Goal: Transaction & Acquisition: Purchase product/service

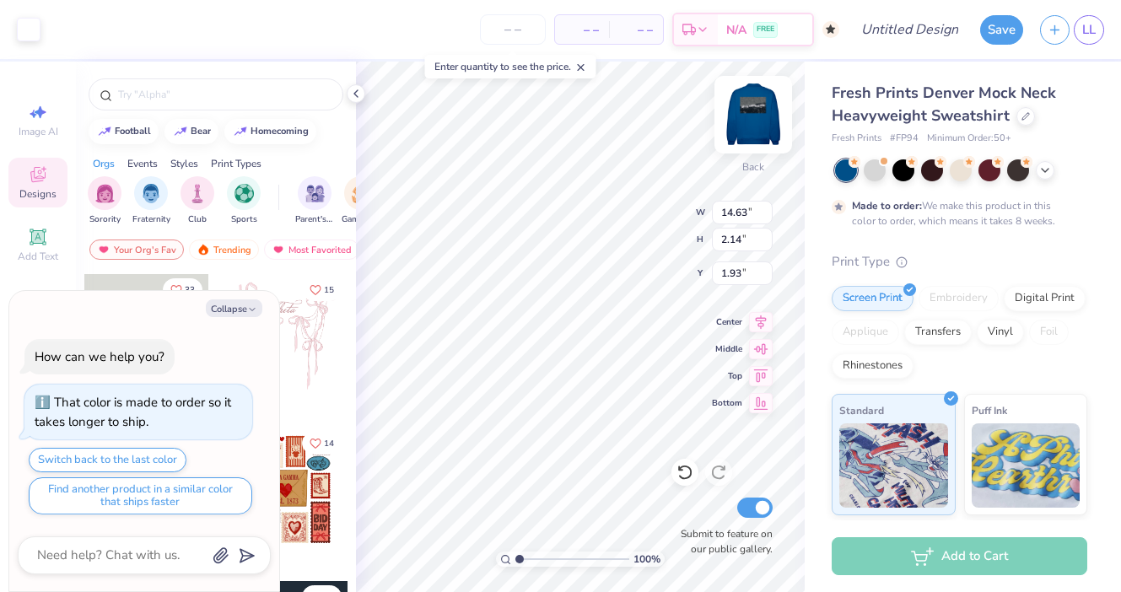
type textarea "x"
type input "11.98"
type input "1.75"
type input "2.32"
type textarea "x"
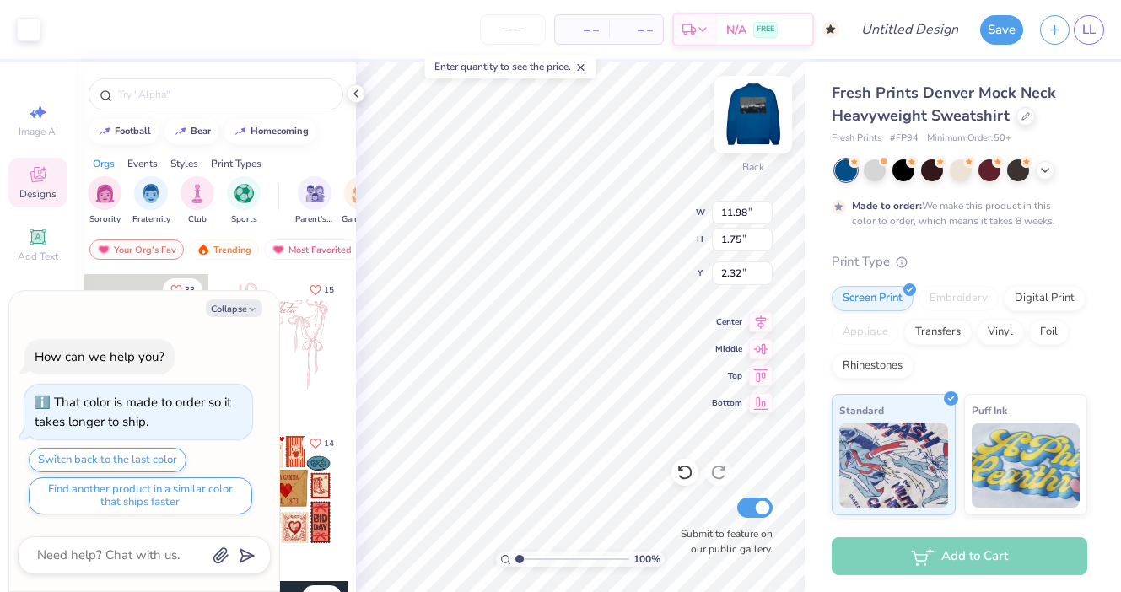
type input "2.12"
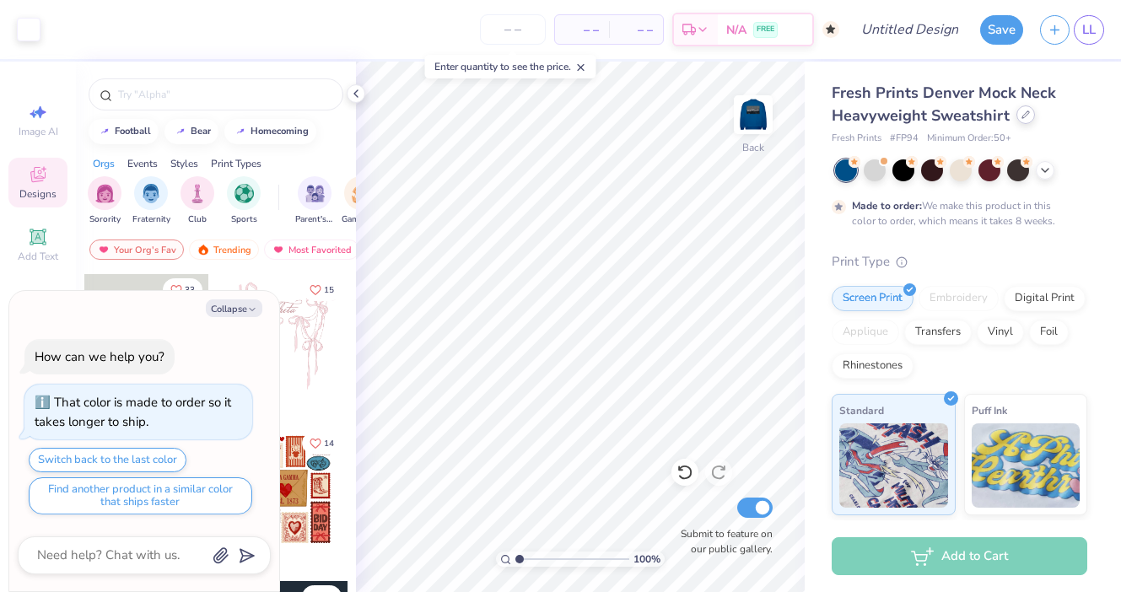
click at [1025, 119] on div at bounding box center [1025, 114] width 19 height 19
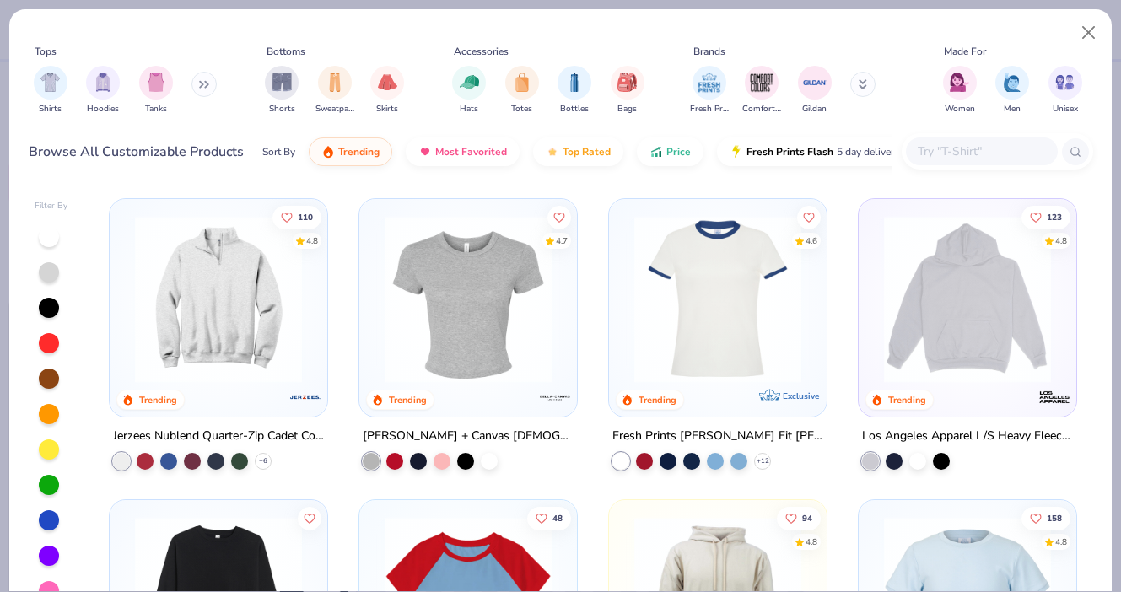
scroll to position [1521, 0]
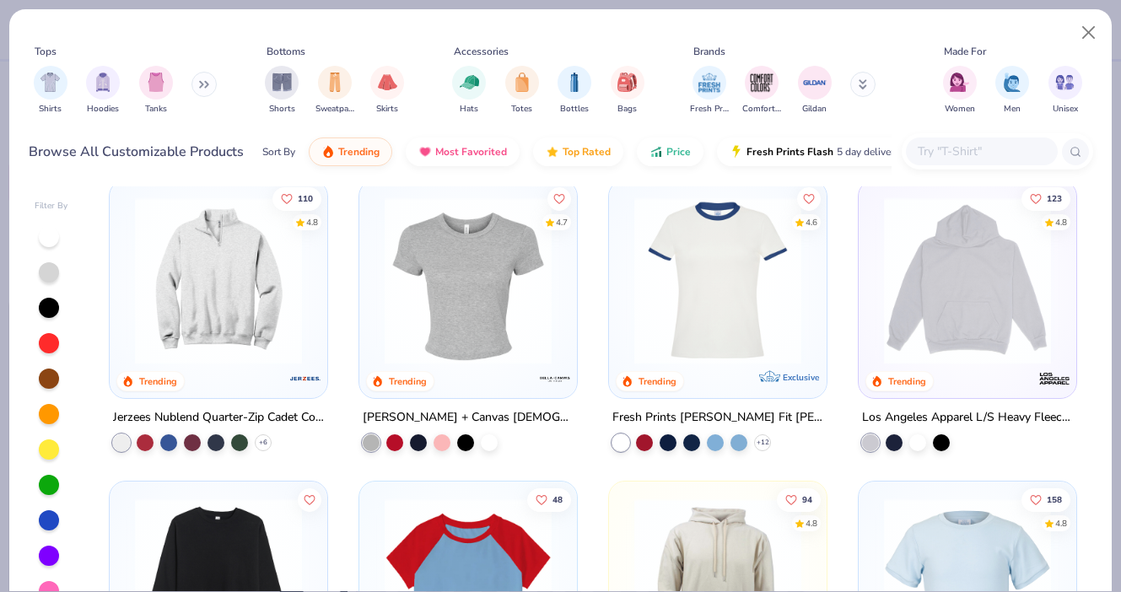
click at [466, 287] on img at bounding box center [468, 280] width 184 height 167
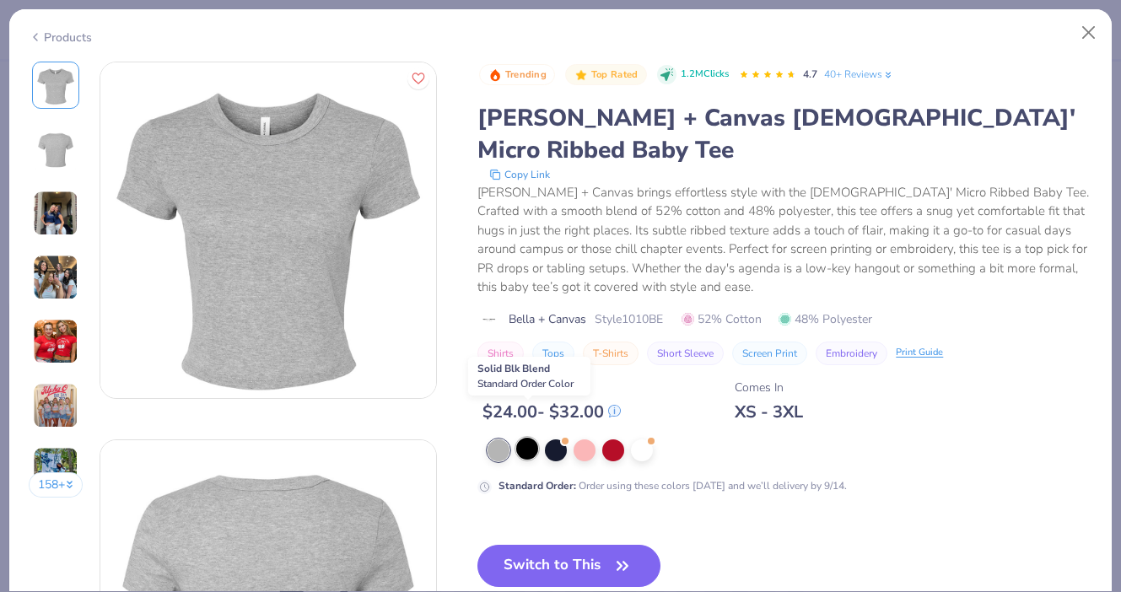
click at [531, 438] on div at bounding box center [527, 449] width 22 height 22
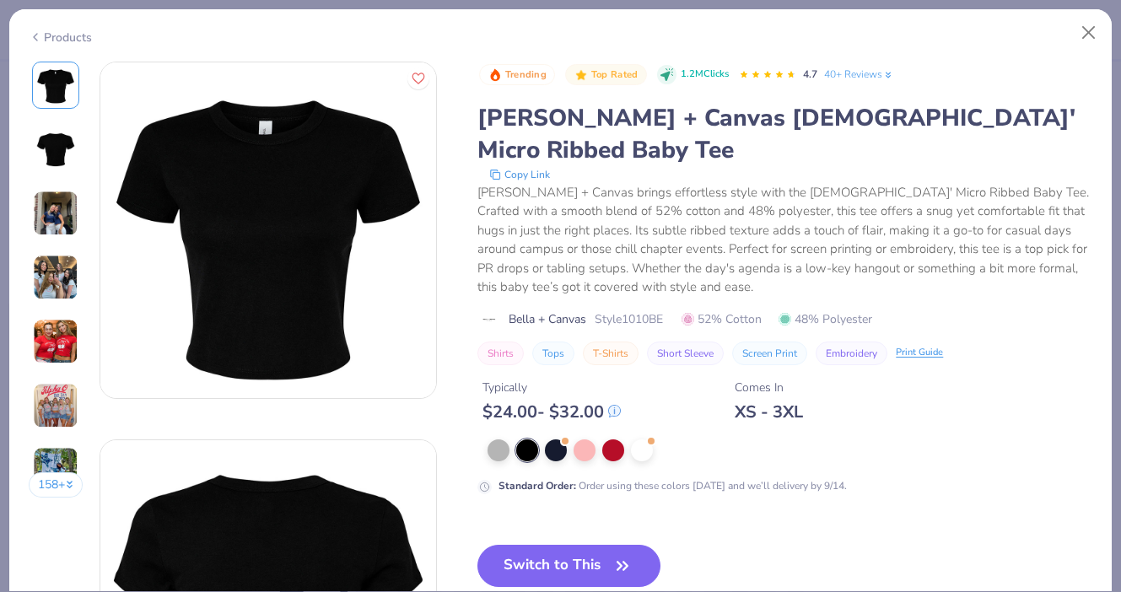
click at [62, 147] on img at bounding box center [55, 149] width 40 height 40
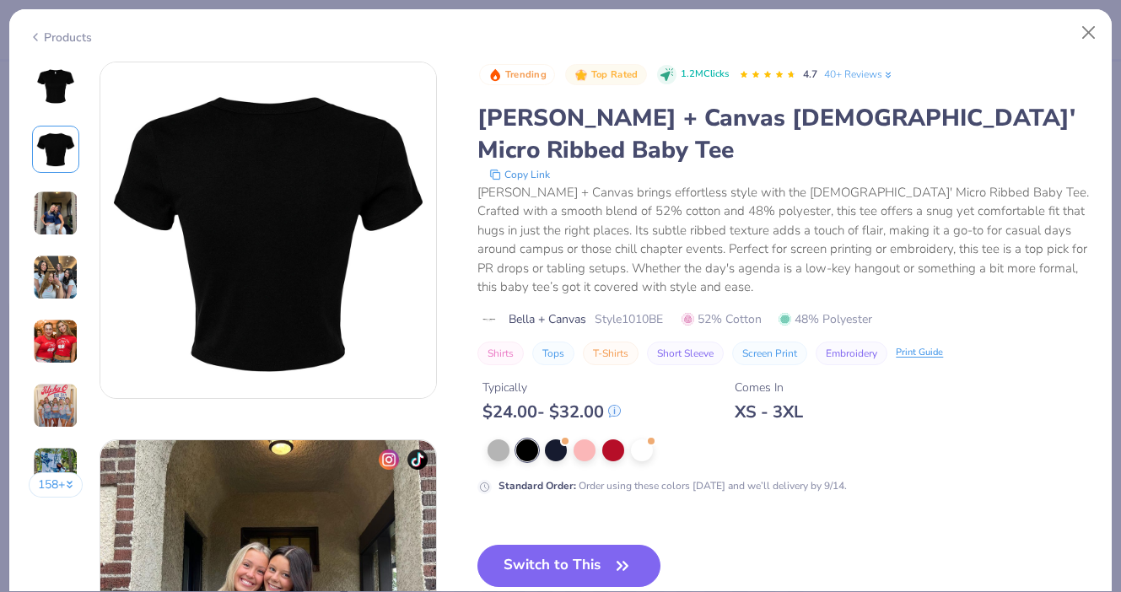
click at [58, 216] on img at bounding box center [56, 214] width 46 height 46
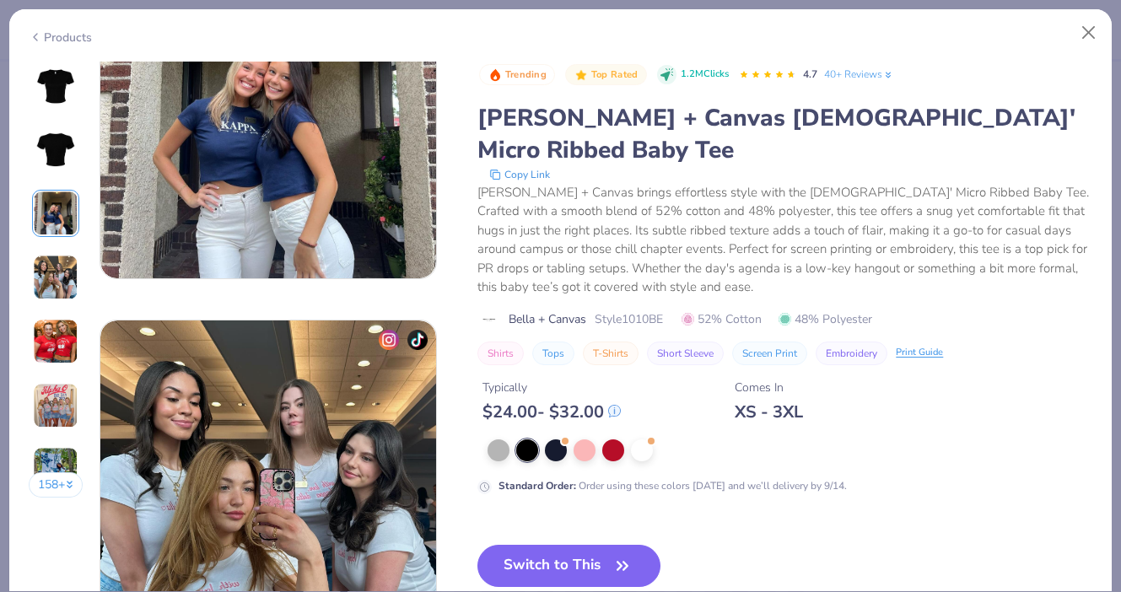
scroll to position [904, 0]
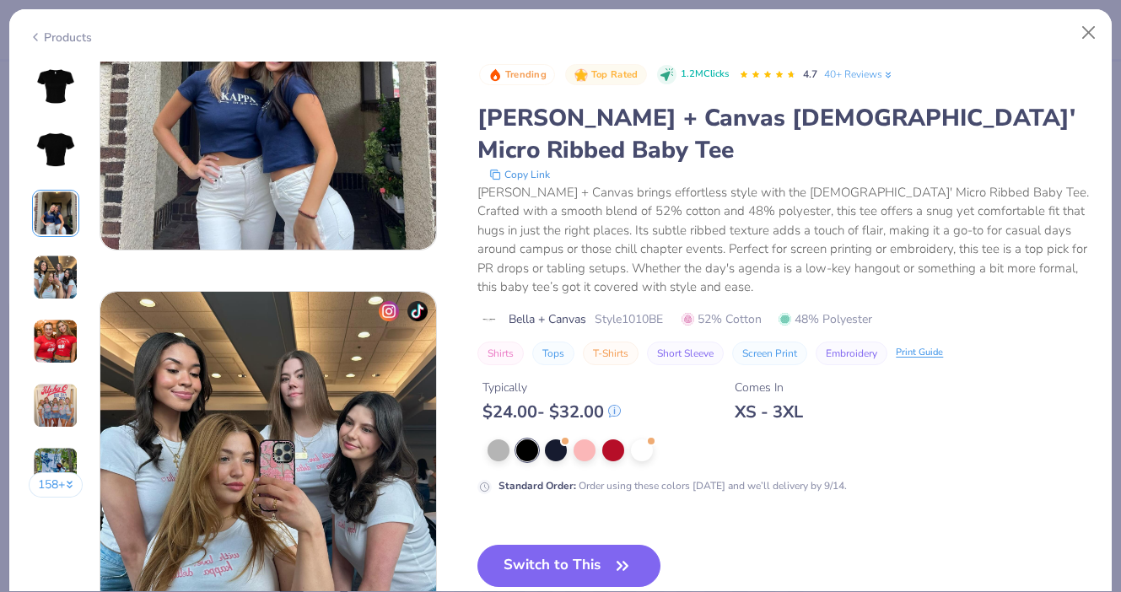
drag, startPoint x: 558, startPoint y: 546, endPoint x: 608, endPoint y: 181, distance: 367.9
click at [558, 546] on button "Switch to This" at bounding box center [568, 566] width 183 height 42
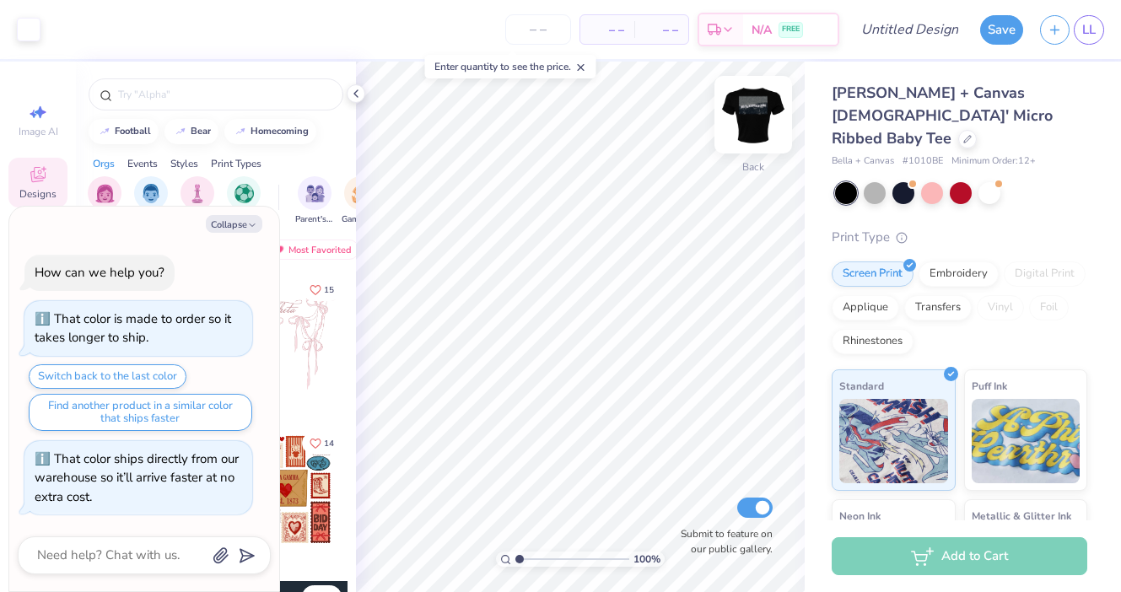
click at [748, 121] on img at bounding box center [753, 114] width 67 height 67
click at [747, 116] on img at bounding box center [753, 114] width 67 height 67
click at [745, 100] on img at bounding box center [753, 114] width 67 height 67
click at [741, 116] on img at bounding box center [753, 114] width 67 height 67
click at [229, 225] on button "Collapse" at bounding box center [234, 224] width 57 height 18
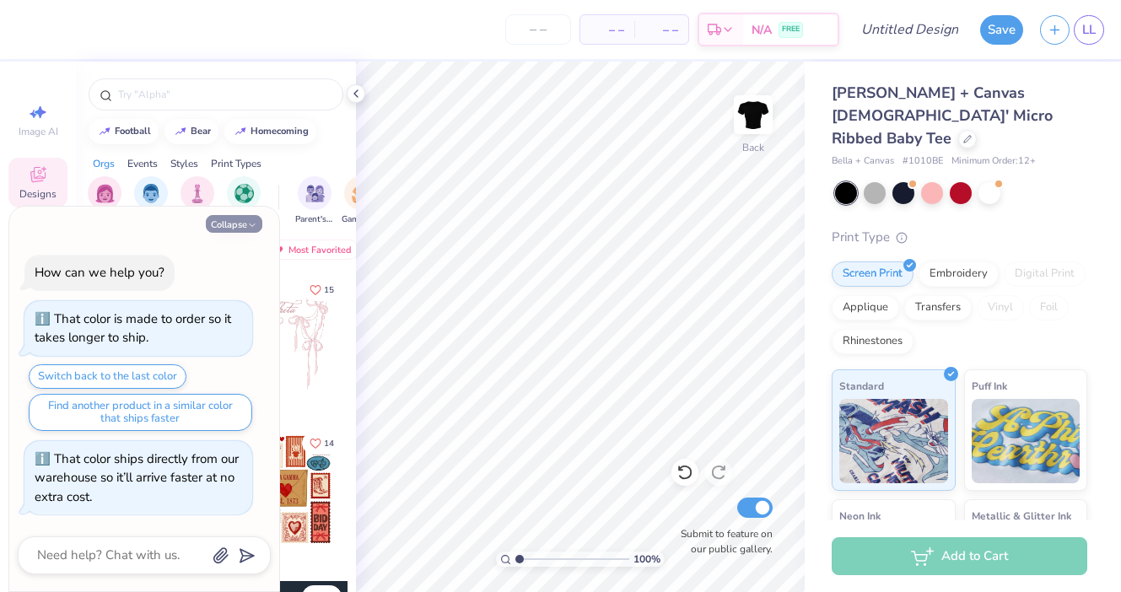
type textarea "x"
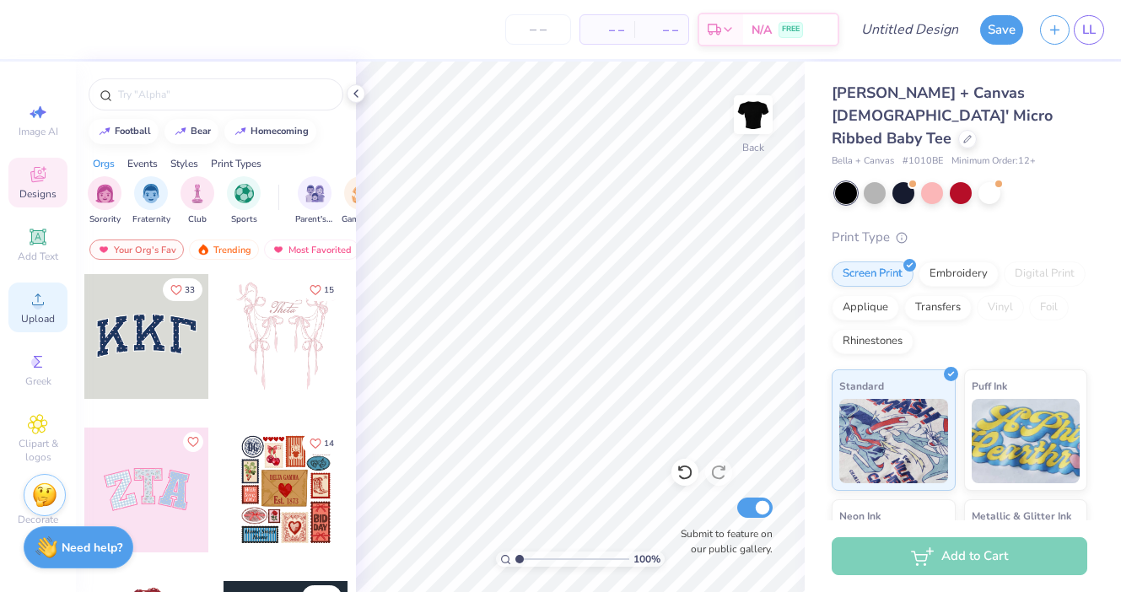
click at [39, 308] on circle at bounding box center [37, 304] width 9 height 9
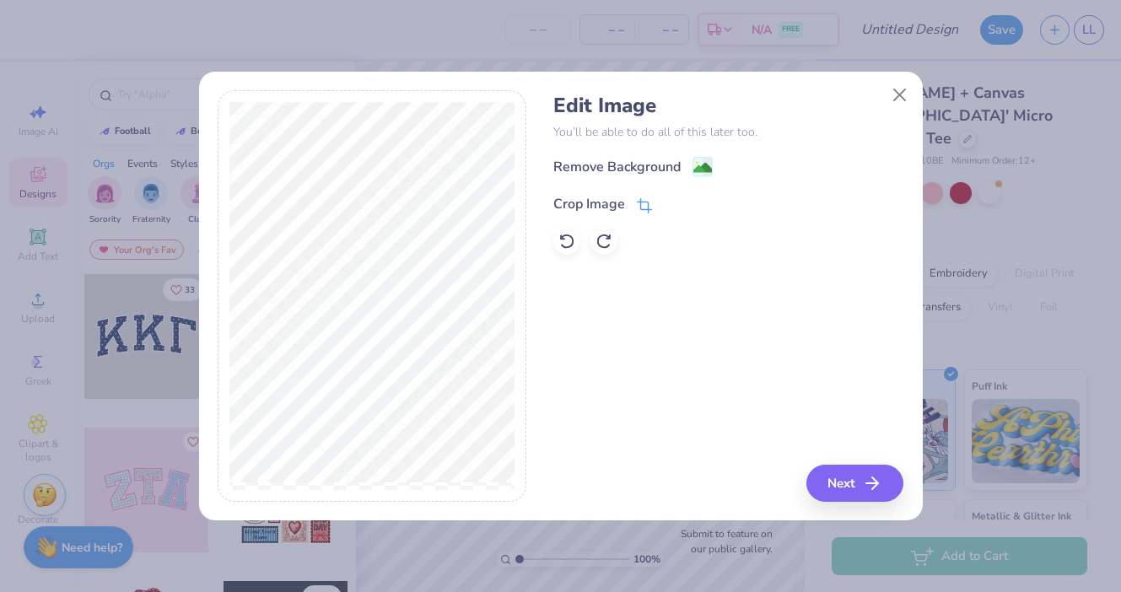
click at [641, 202] on icon at bounding box center [643, 207] width 11 height 11
click at [845, 475] on div "Edit Image You’ll be able to do all of this later too. Remove Background Crop I…" at bounding box center [728, 296] width 350 height 412
click at [849, 484] on div "Edit Image You’ll be able to do all of this later too. Remove Background Crop I…" at bounding box center [728, 296] width 350 height 412
click at [667, 202] on icon at bounding box center [672, 202] width 10 height 10
click at [844, 482] on button "Next" at bounding box center [857, 483] width 97 height 37
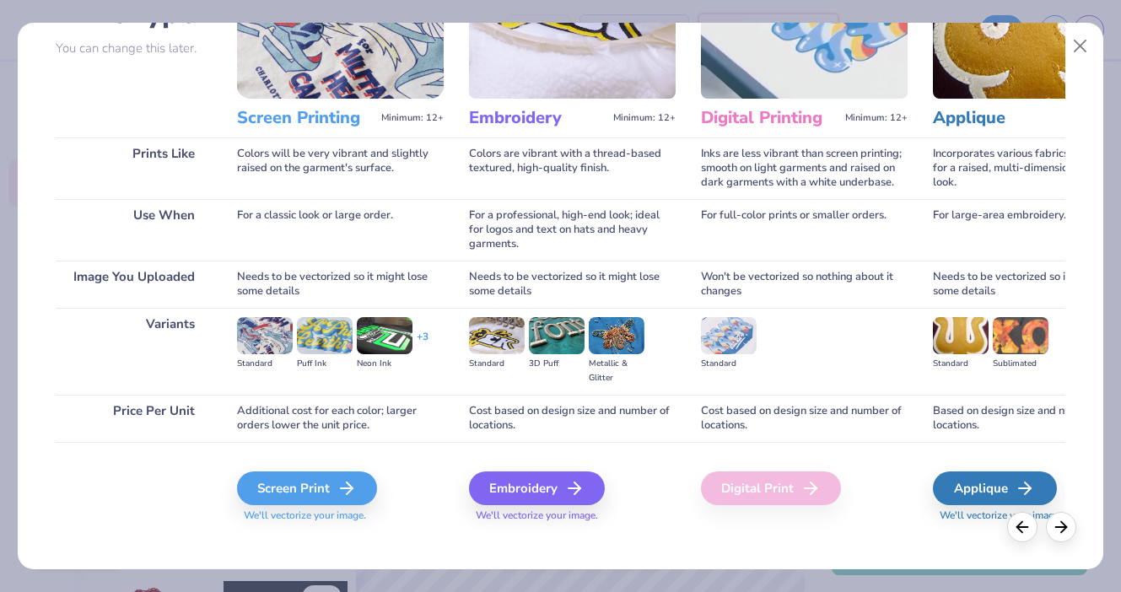
scroll to position [164, 0]
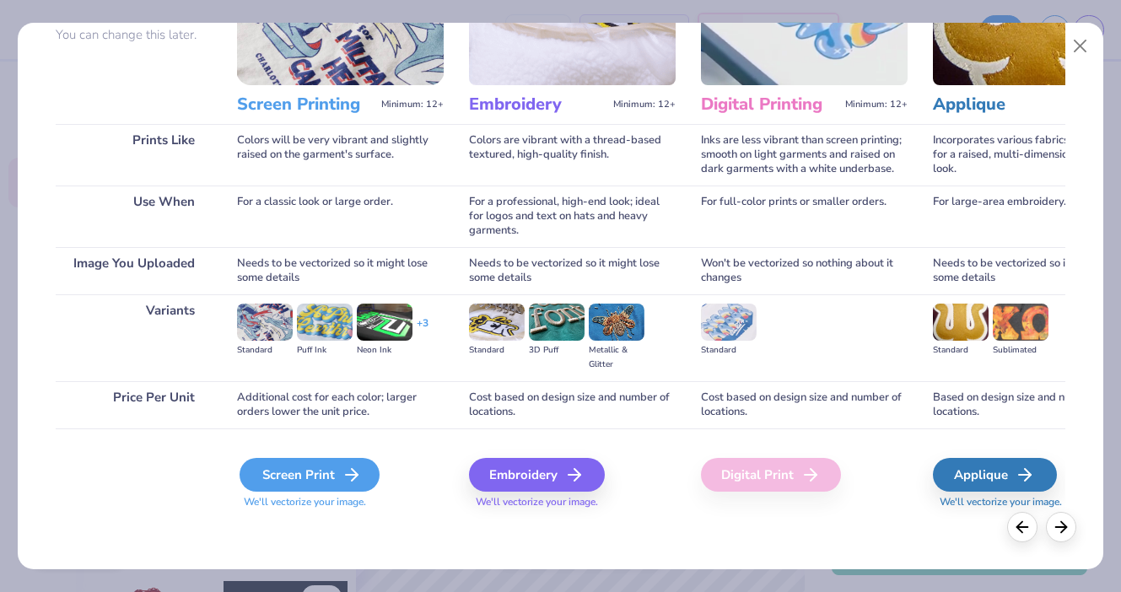
click at [312, 480] on div "Screen Print" at bounding box center [310, 475] width 140 height 34
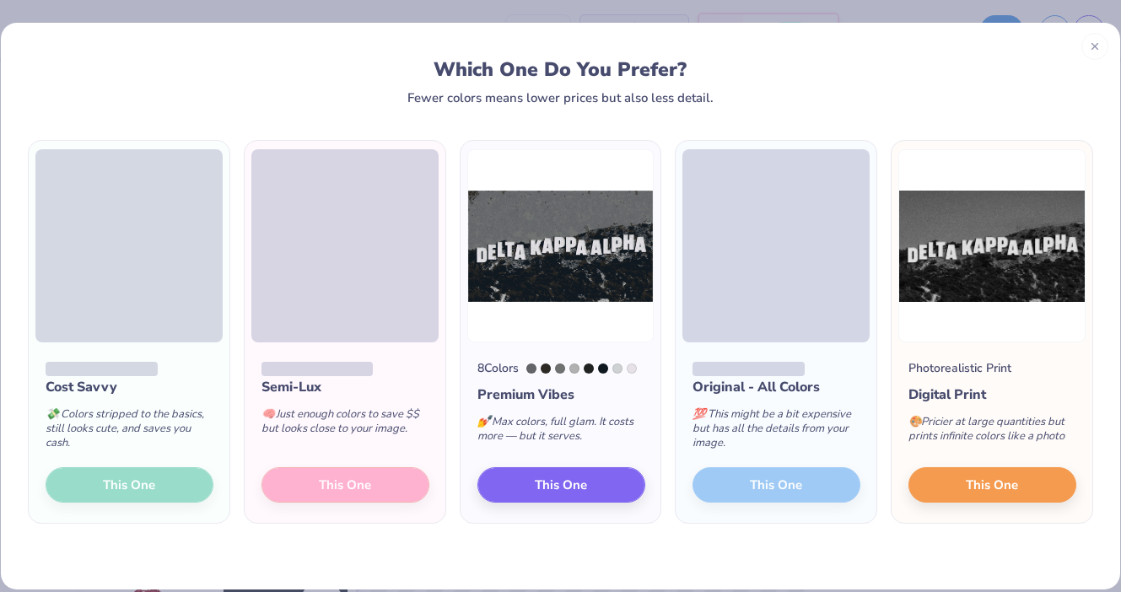
click at [367, 493] on div "Semi-Lux 🧠 Just enough colors to save $$ but looks close to your image. This One" at bounding box center [345, 432] width 201 height 181
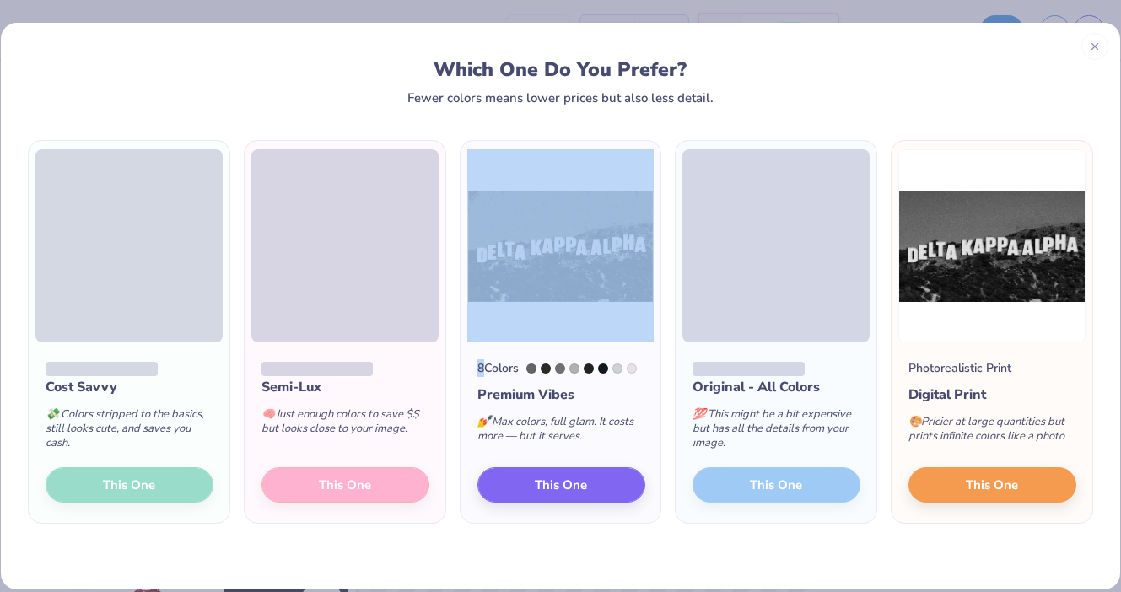
click at [367, 493] on div "Semi-Lux 🧠 Just enough colors to save $$ but looks close to your image. This One" at bounding box center [345, 432] width 201 height 181
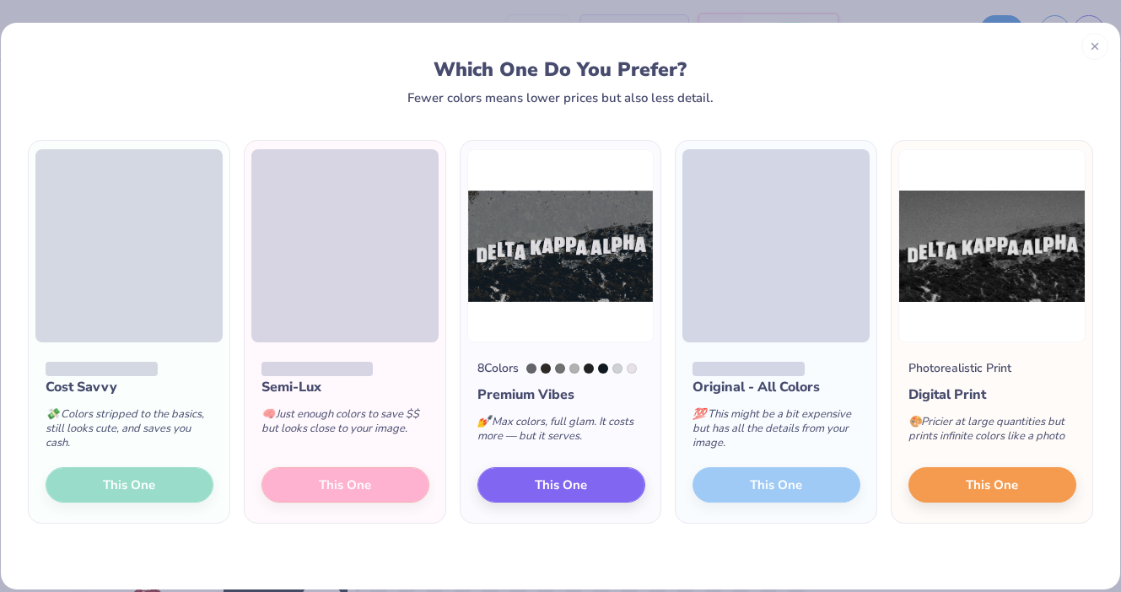
click at [110, 483] on div "Cost Savvy 💸 Colors stripped to the basics, still looks cute, and saves you cas…" at bounding box center [129, 432] width 201 height 181
click at [105, 477] on div "Cost Savvy 💸 Colors stripped to the basics, still looks cute, and saves you cas…" at bounding box center [129, 432] width 201 height 181
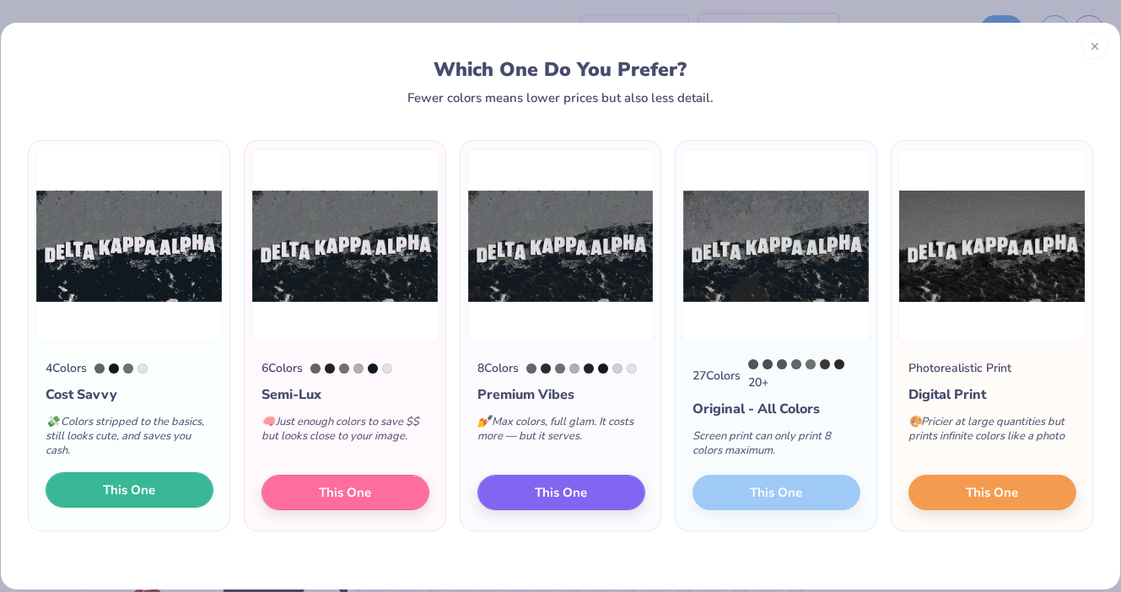
click at [136, 493] on span "This One" at bounding box center [129, 490] width 52 height 19
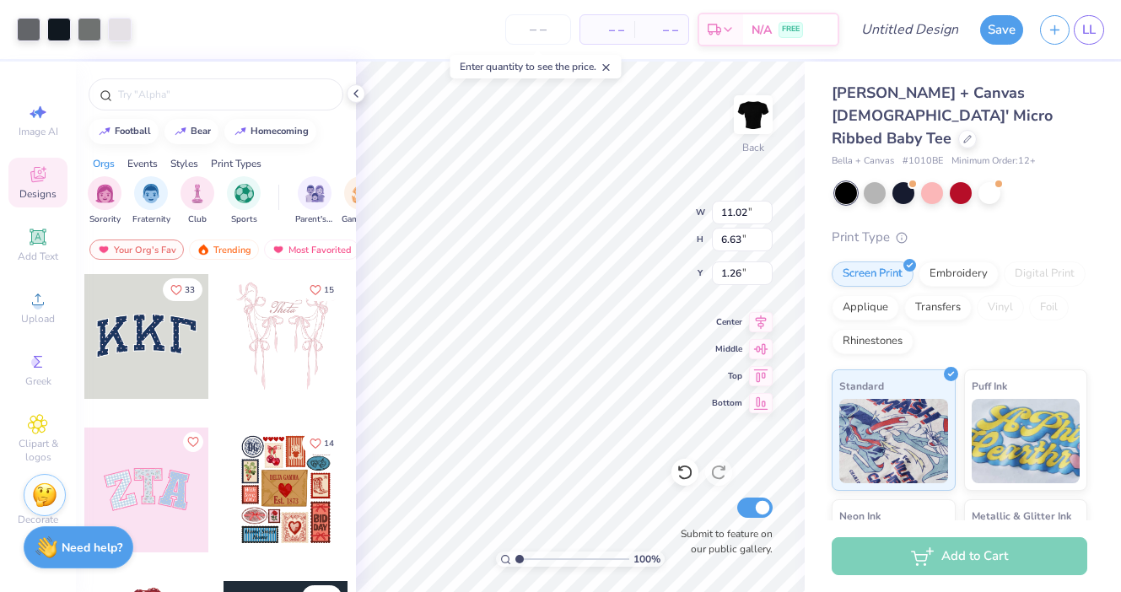
type input "1.26"
type input "9.35"
type input "5.63"
type input "1.74"
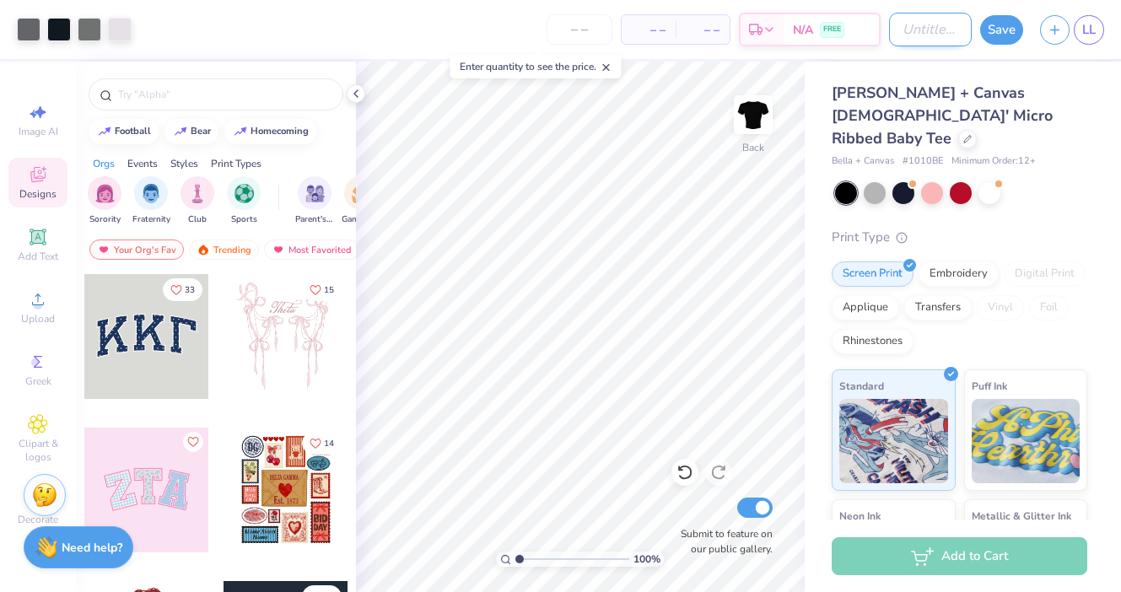
click at [939, 30] on input "Design Title" at bounding box center [930, 30] width 83 height 34
type input "b"
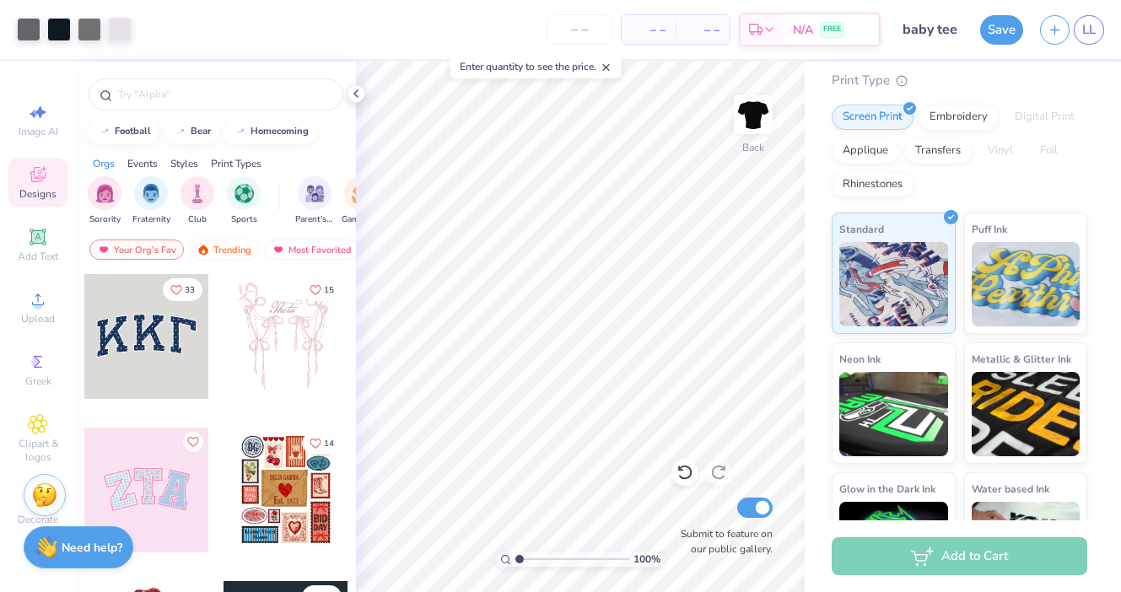
scroll to position [208, 0]
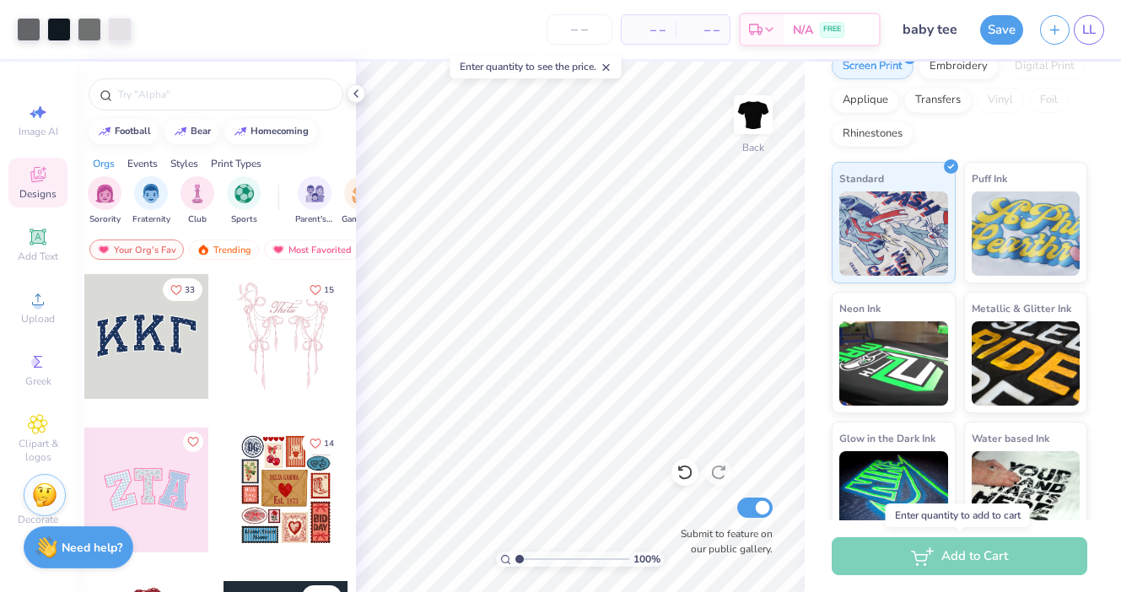
click at [929, 556] on div "Add to Cart" at bounding box center [960, 556] width 256 height 38
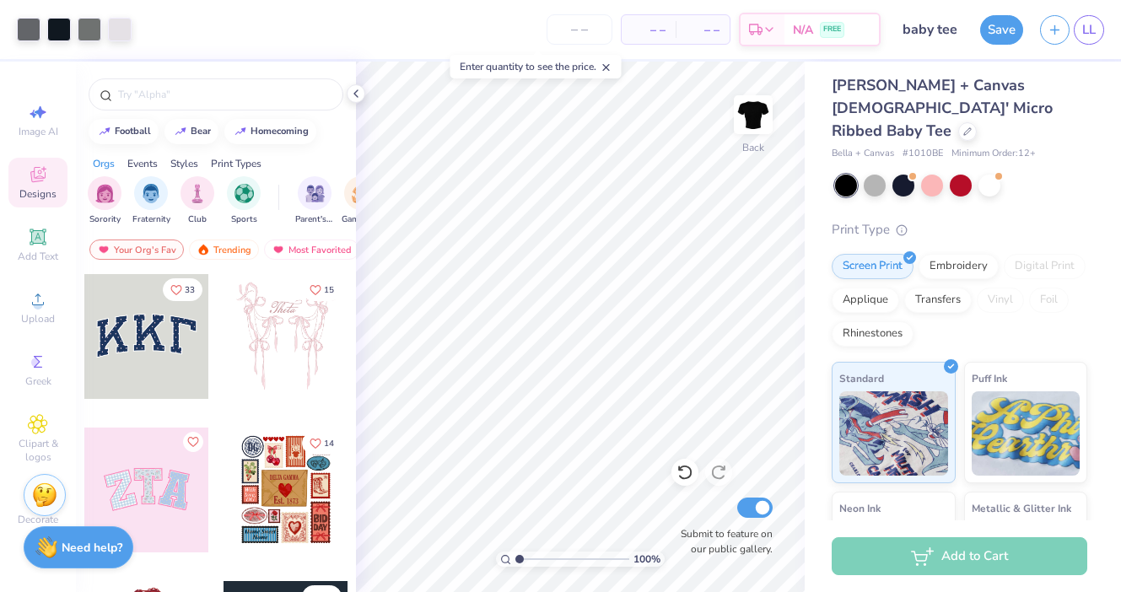
scroll to position [0, 0]
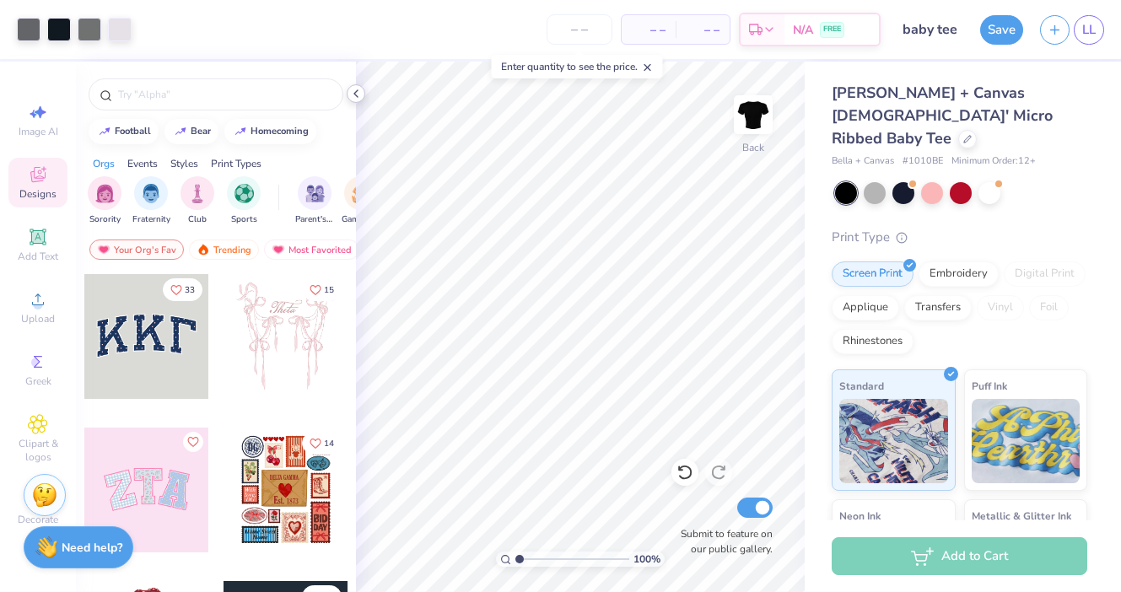
click at [354, 92] on polyline at bounding box center [355, 93] width 3 height 7
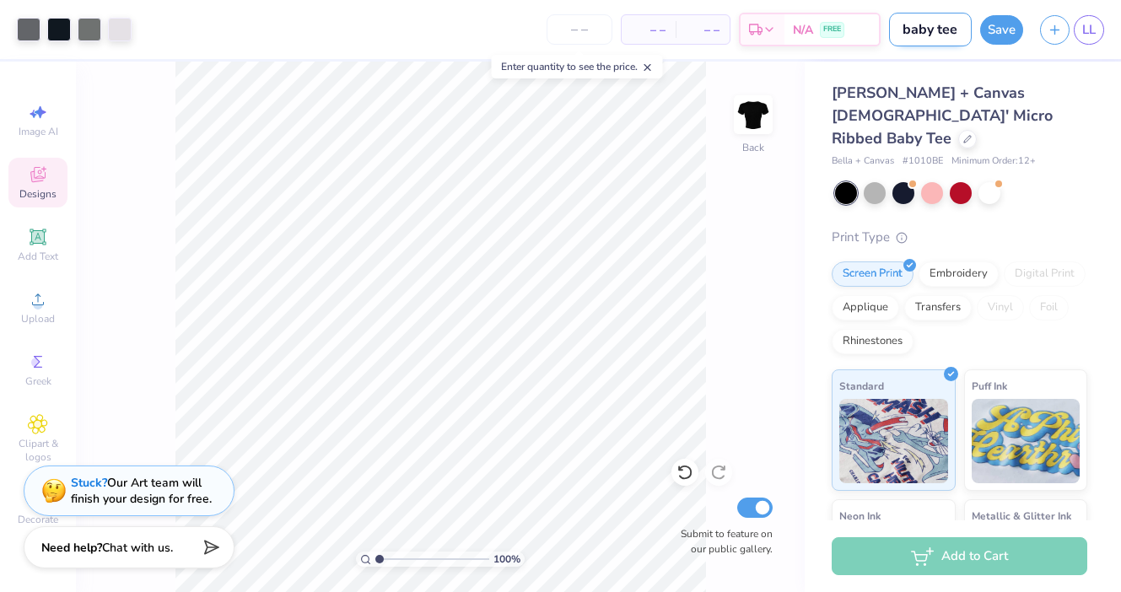
click at [949, 30] on input "baby tee" at bounding box center [930, 30] width 83 height 34
click at [960, 30] on input "baby tee" at bounding box center [930, 30] width 83 height 34
type input "baby tee dka fall"
click at [994, 30] on button "Save" at bounding box center [1001, 28] width 43 height 30
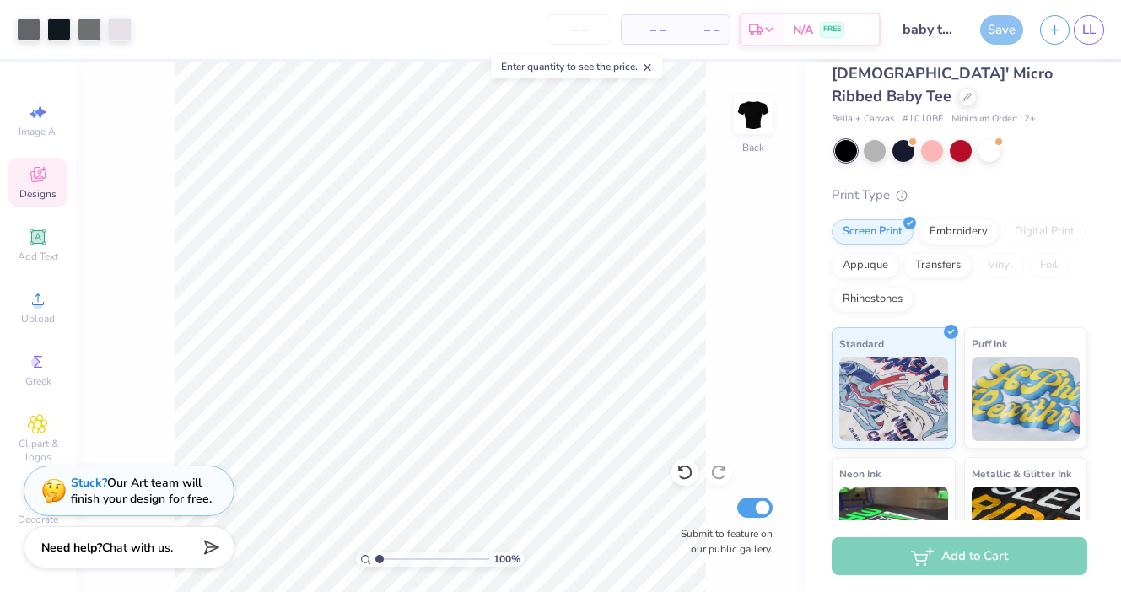
scroll to position [0, 0]
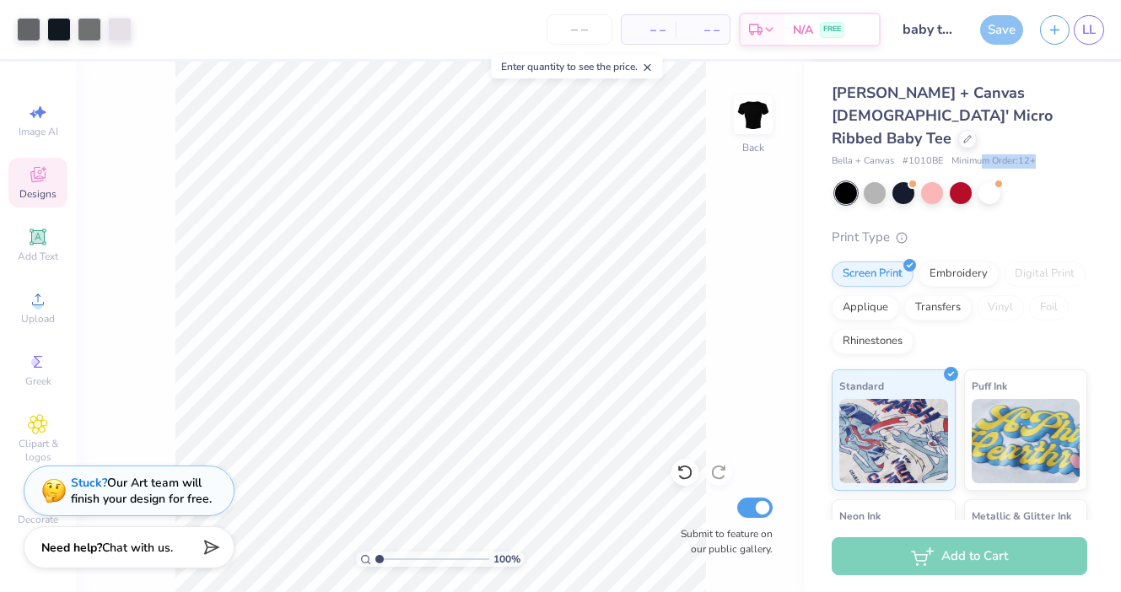
drag, startPoint x: 982, startPoint y: 138, endPoint x: 1054, endPoint y: 137, distance: 71.7
click at [1054, 154] on div "Bella + Canvas # 1010BE Minimum Order: 12 +" at bounding box center [960, 161] width 256 height 14
drag, startPoint x: 951, startPoint y: 137, endPoint x: 1042, endPoint y: 133, distance: 90.4
click at [1042, 154] on div "Bella + Canvas # 1010BE Minimum Order: 12 +" at bounding box center [960, 161] width 256 height 14
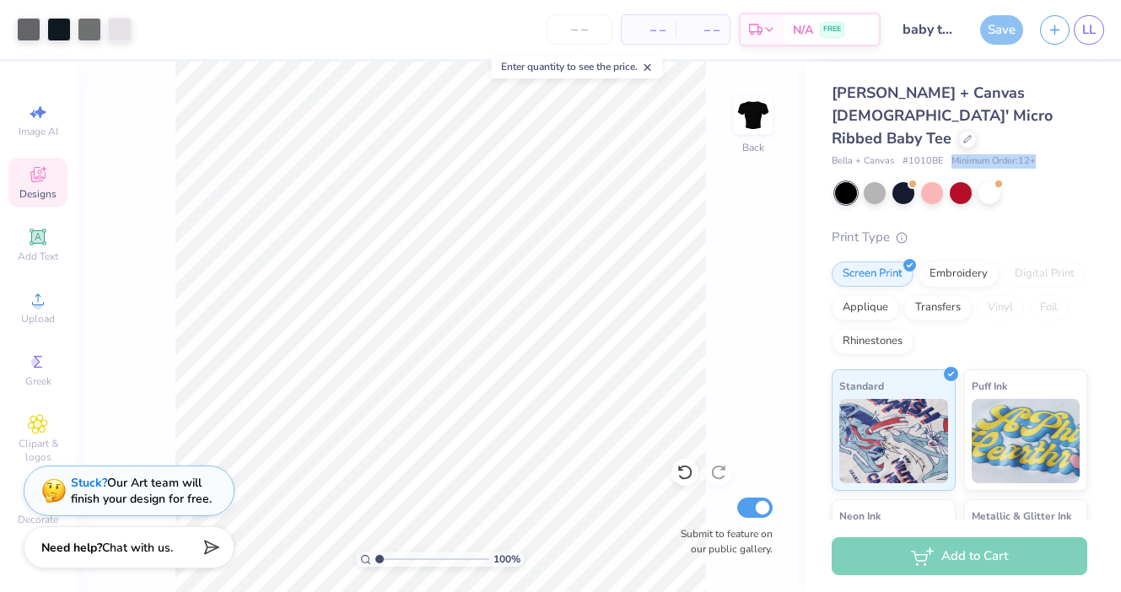
click at [999, 154] on span "Minimum Order: 12 +" at bounding box center [993, 161] width 84 height 14
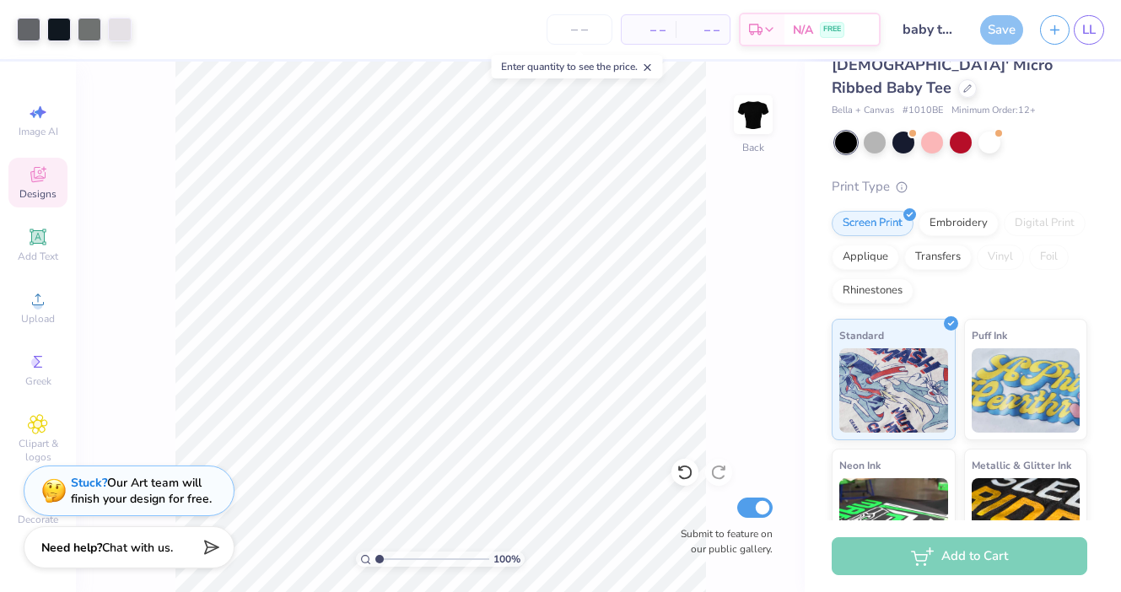
scroll to position [56, 0]
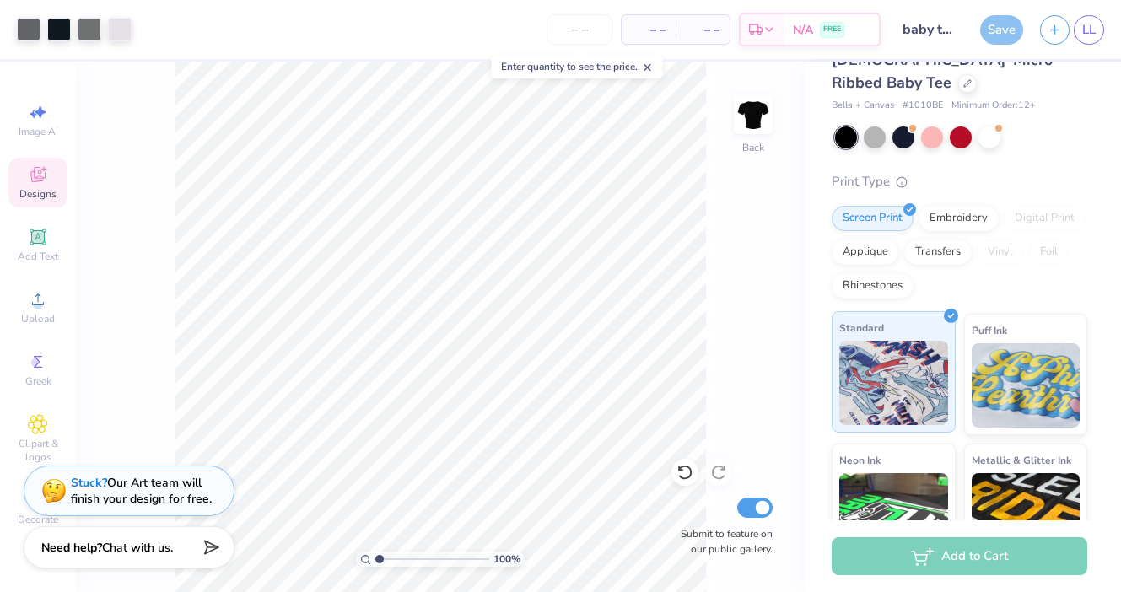
click at [903, 350] on img at bounding box center [893, 383] width 109 height 84
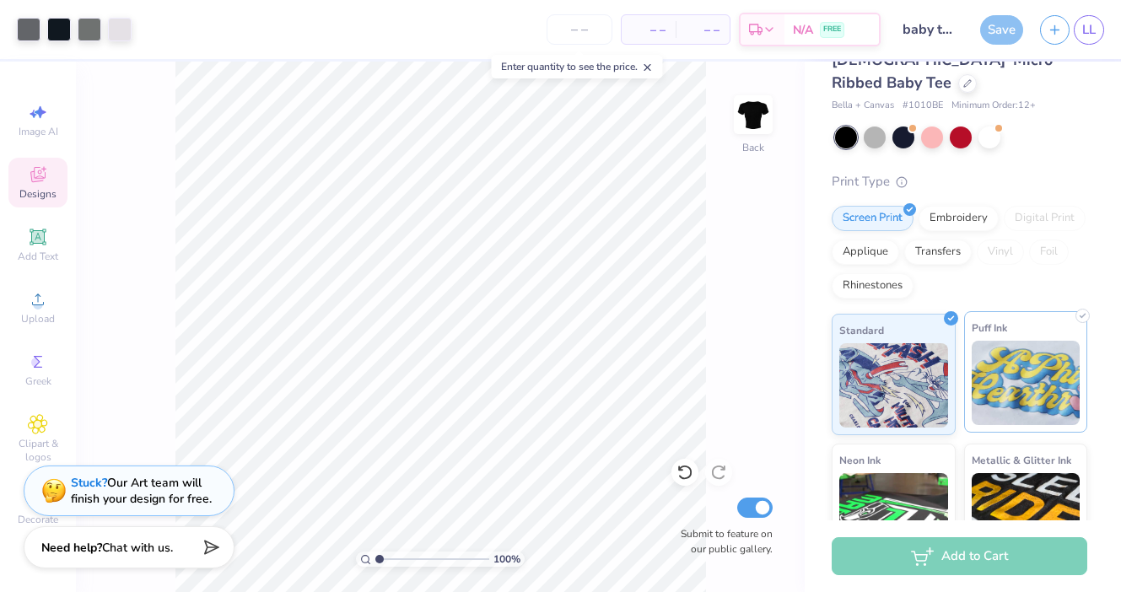
scroll to position [0, 0]
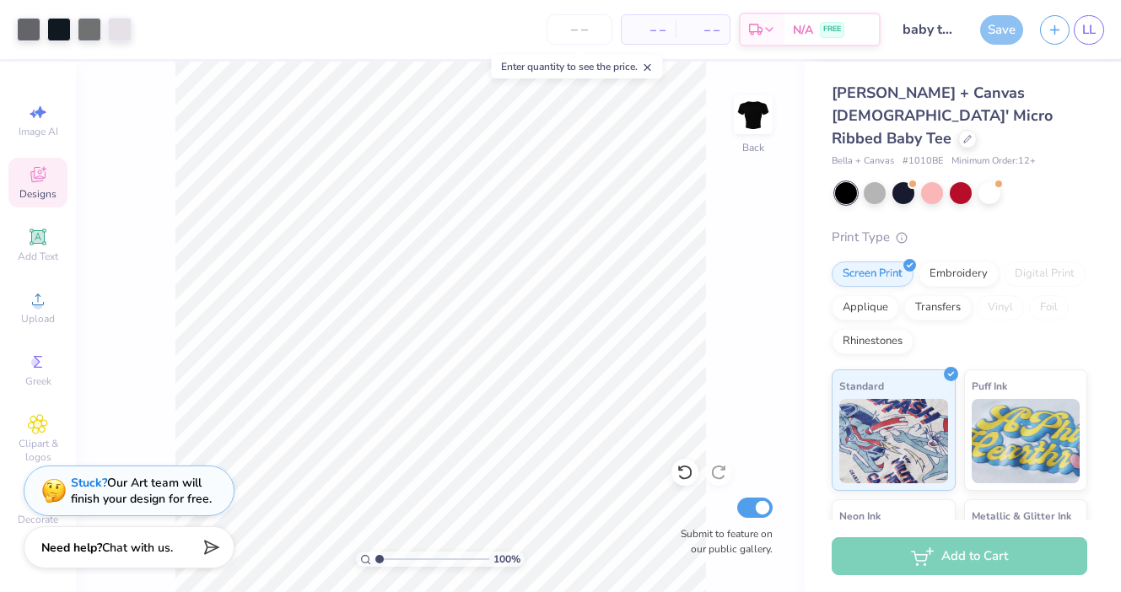
click at [876, 228] on div "Print Type" at bounding box center [960, 237] width 256 height 19
click at [881, 259] on div "Screen Print" at bounding box center [873, 271] width 82 height 25
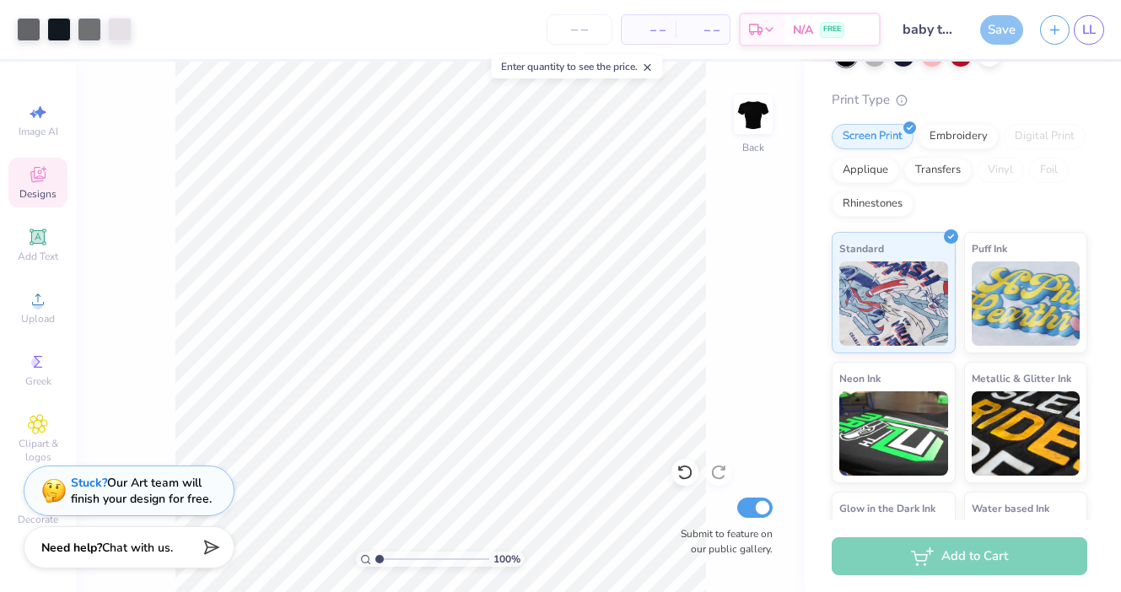
scroll to position [208, 0]
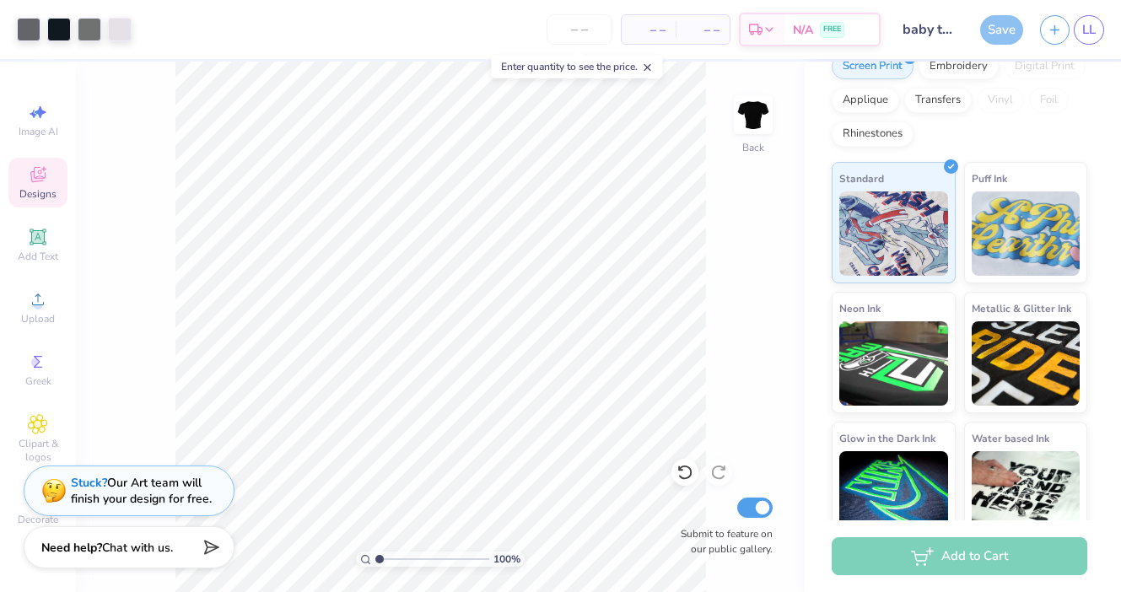
click at [943, 565] on div "Add to Cart" at bounding box center [960, 556] width 256 height 38
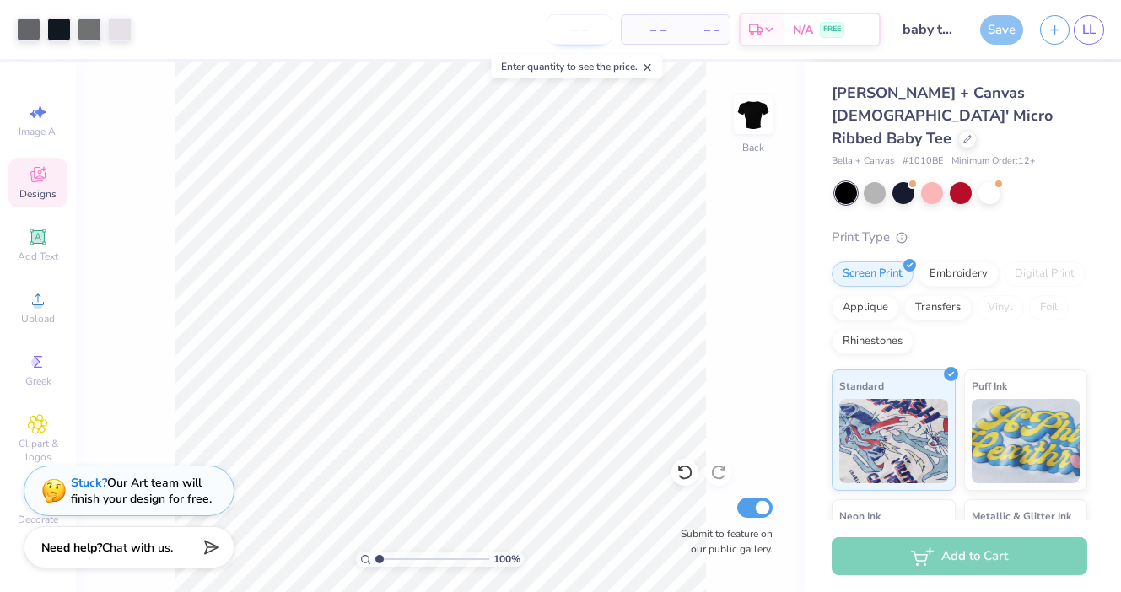
click at [584, 28] on input "number" at bounding box center [580, 29] width 66 height 30
type input "12"
click at [649, 30] on div "$515.28 Total" at bounding box center [653, 29] width 63 height 29
click at [674, 30] on span "$515.28" at bounding box center [653, 30] width 43 height 18
click at [612, 28] on span "$42.94" at bounding box center [593, 30] width 36 height 18
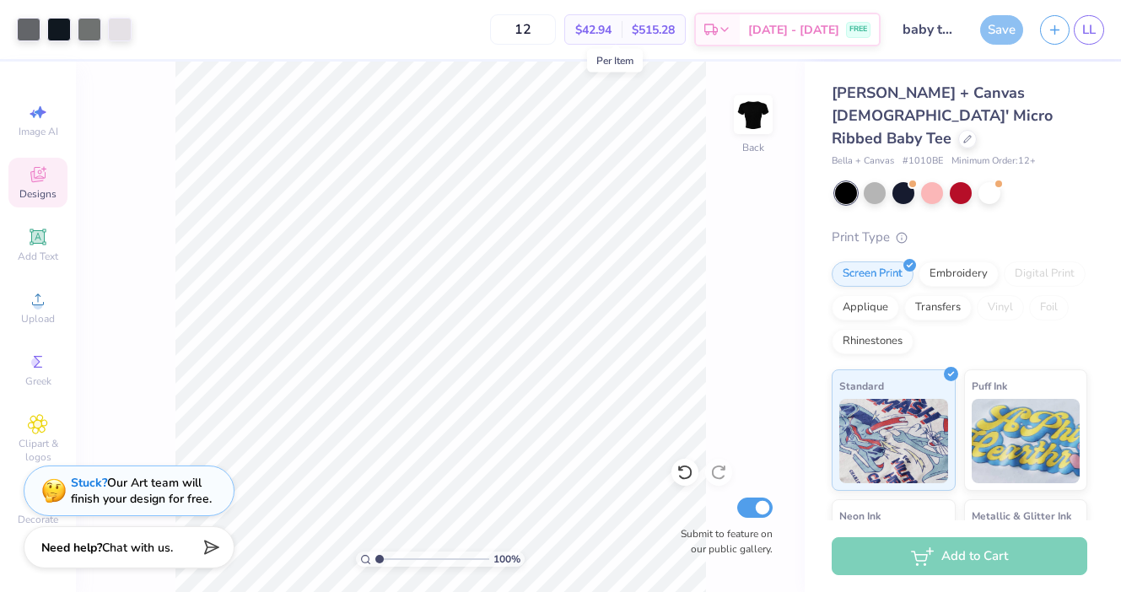
click at [612, 30] on span "$42.94" at bounding box center [593, 30] width 36 height 18
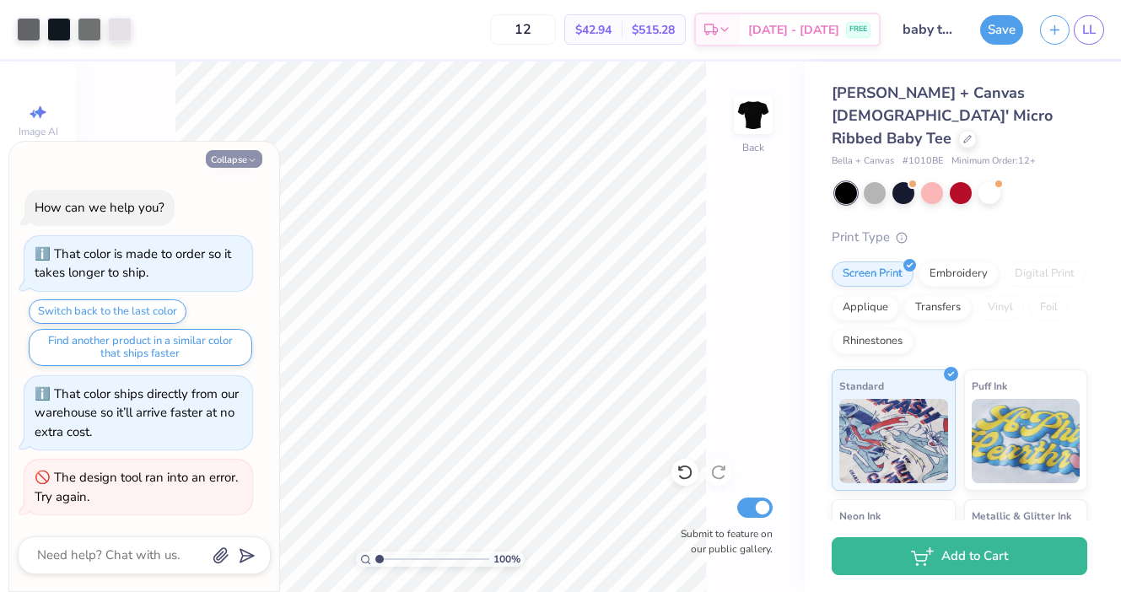
click at [248, 154] on button "Collapse" at bounding box center [234, 159] width 57 height 18
type textarea "x"
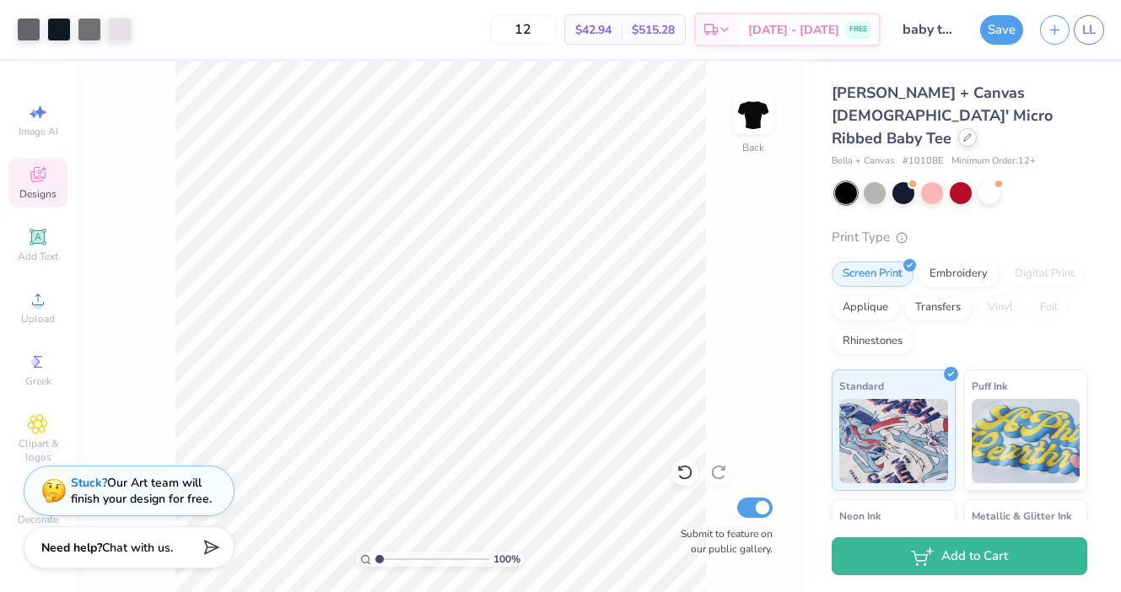
click at [963, 133] on icon at bounding box center [967, 137] width 8 height 8
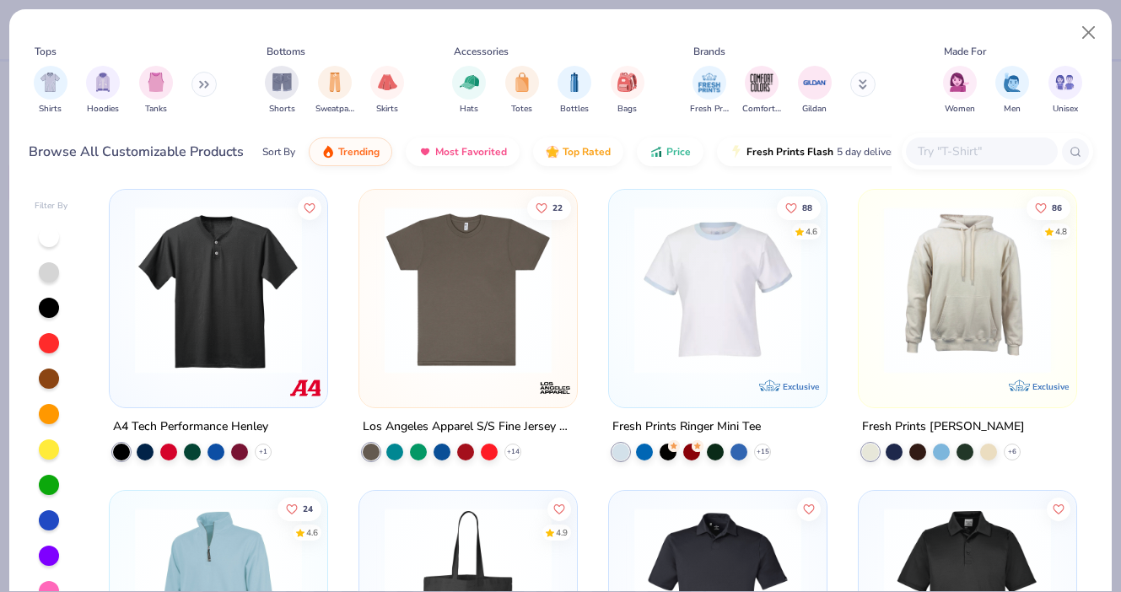
scroll to position [4827, 0]
